Goal: Task Accomplishment & Management: Manage account settings

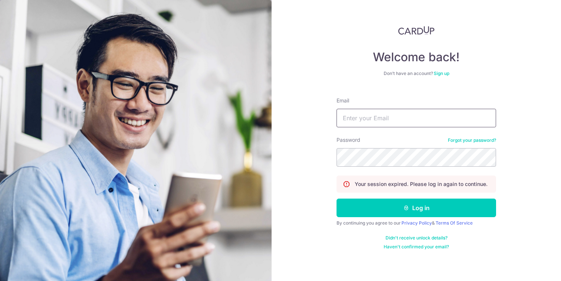
click at [399, 125] on input "Email" at bounding box center [415, 118] width 159 height 19
type input "[EMAIL_ADDRESS][DOMAIN_NAME]"
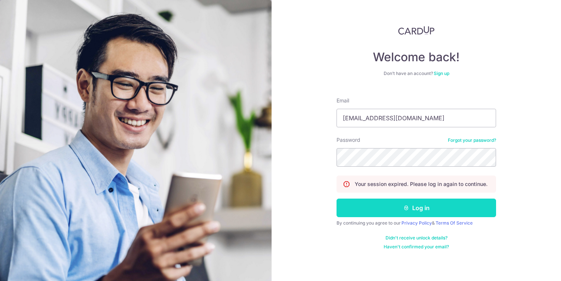
click at [402, 210] on button "Log in" at bounding box center [415, 207] width 159 height 19
